Goal: Information Seeking & Learning: Learn about a topic

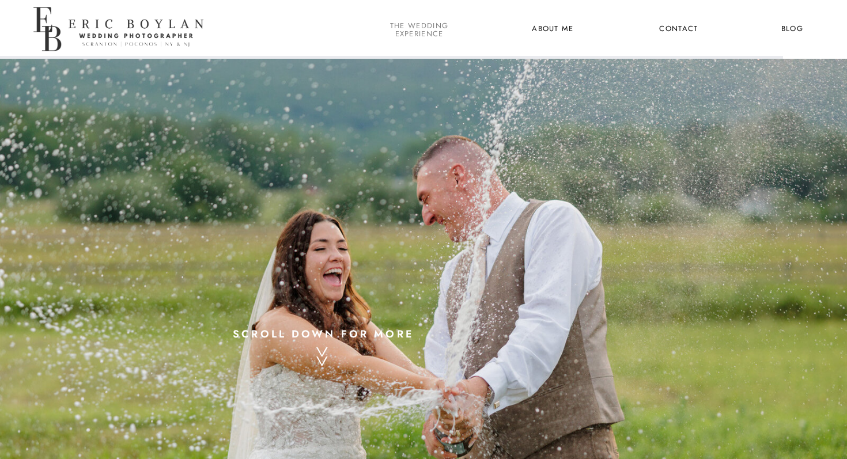
click at [438, 29] on nav "the wedding experience" at bounding box center [419, 29] width 63 height 15
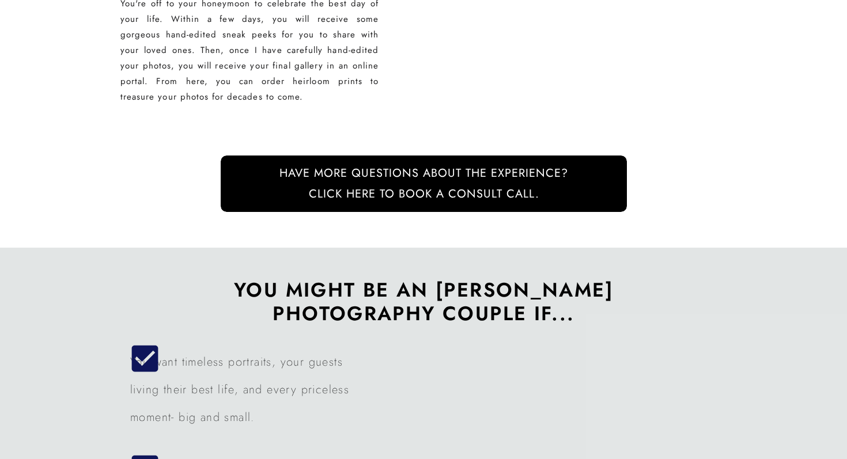
scroll to position [2621, 0]
